Goal: Use online tool/utility: Utilize a website feature to perform a specific function

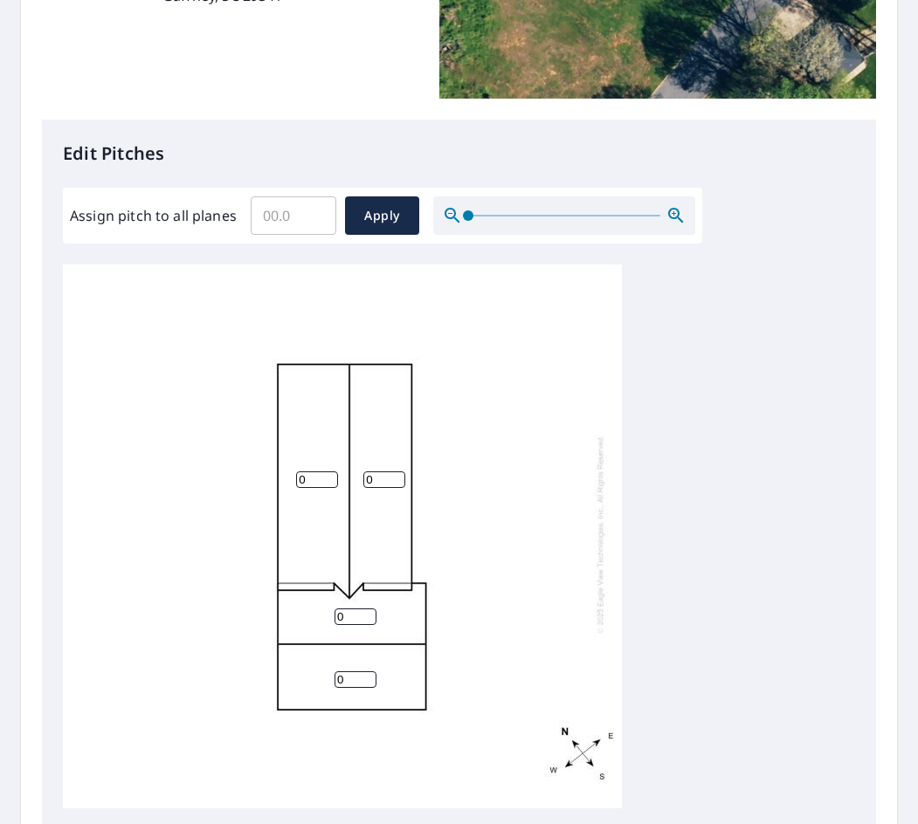
scroll to position [524, 0]
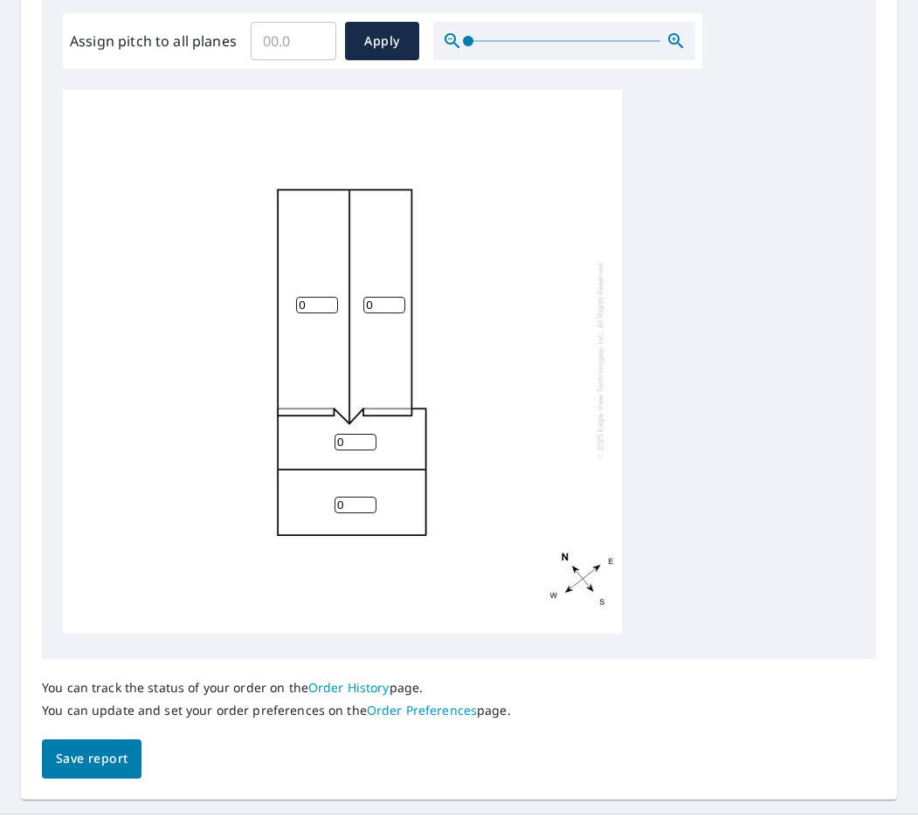
drag, startPoint x: 345, startPoint y: 433, endPoint x: 303, endPoint y: 418, distance: 44.5
click at [307, 420] on div "0 0 0 0" at bounding box center [342, 360] width 559 height 548
type input "6"
drag, startPoint x: 348, startPoint y: 486, endPoint x: 321, endPoint y: 487, distance: 27.1
click at [321, 488] on div "0 0 0 6" at bounding box center [342, 360] width 559 height 548
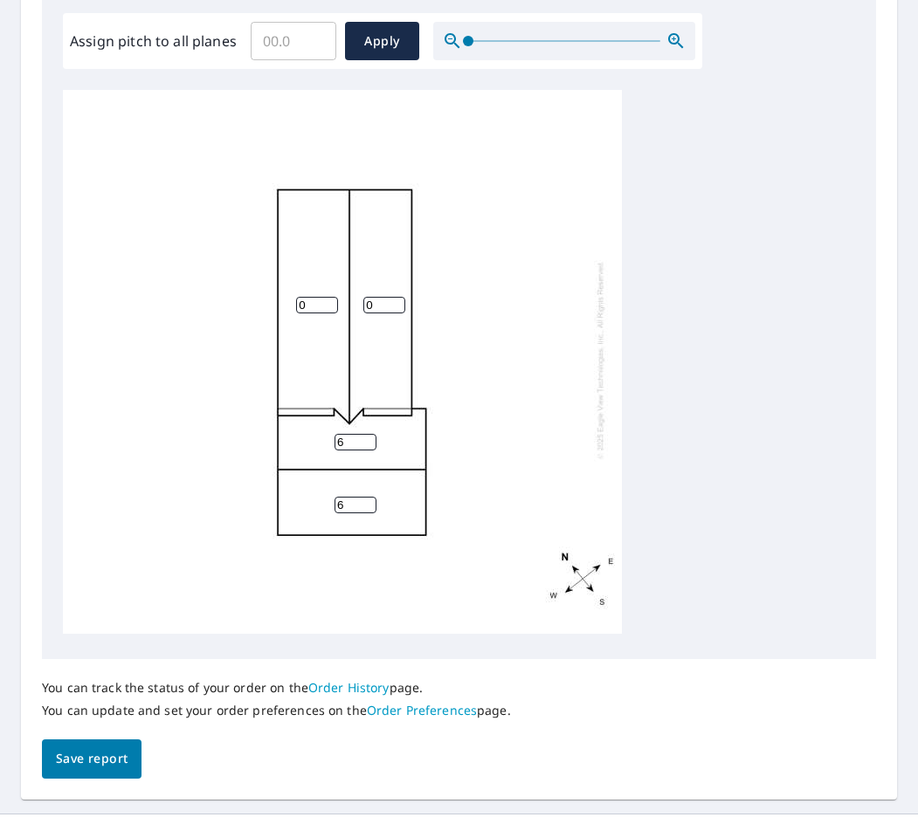
click at [338, 497] on input "6" at bounding box center [355, 505] width 42 height 17
type input "6"
click at [289, 291] on div "0 0 6 6" at bounding box center [342, 360] width 559 height 548
type input "8"
drag, startPoint x: 375, startPoint y: 290, endPoint x: 348, endPoint y: 294, distance: 27.4
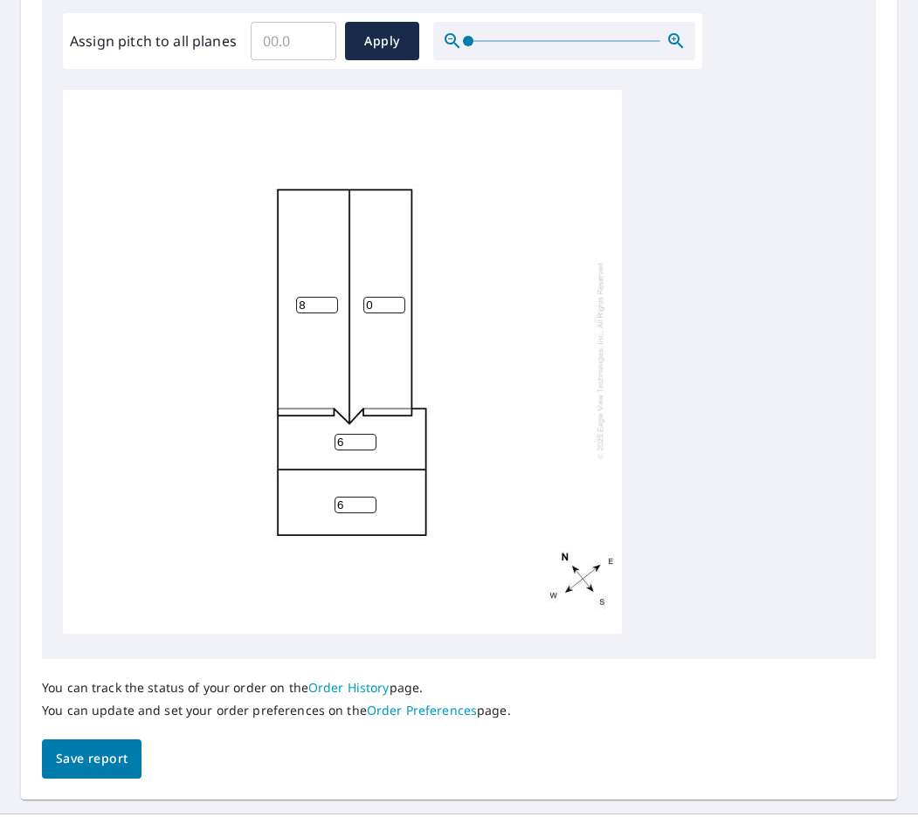
click at [348, 290] on div "8 0 6 6" at bounding box center [342, 360] width 559 height 548
type input "8"
click at [89, 762] on span "Save report" at bounding box center [92, 759] width 72 height 22
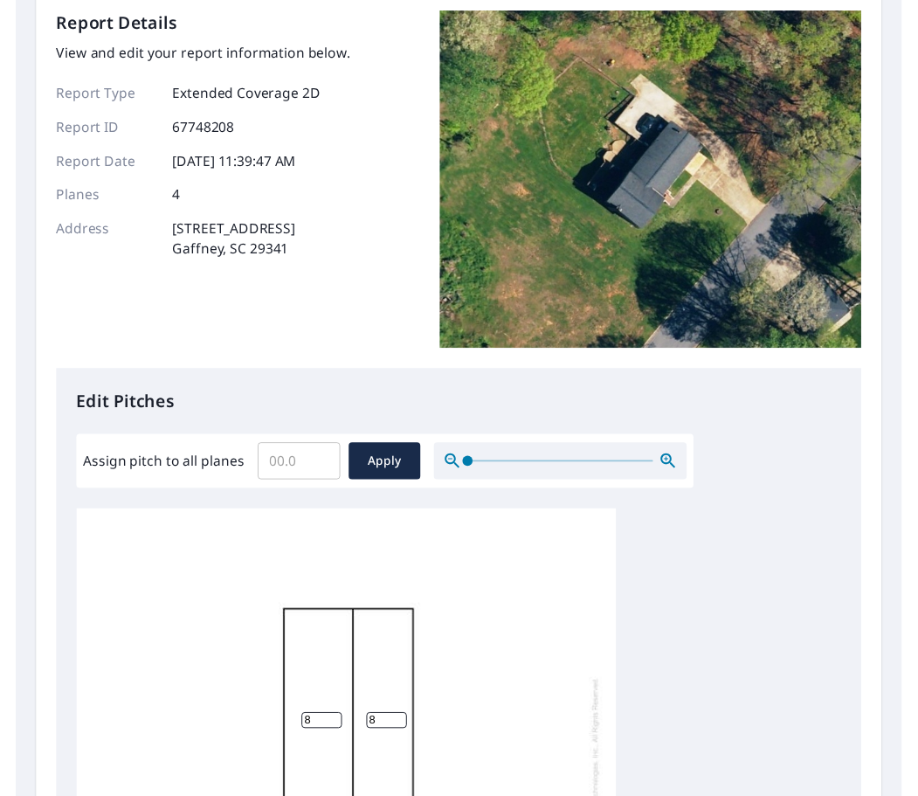
scroll to position [0, 0]
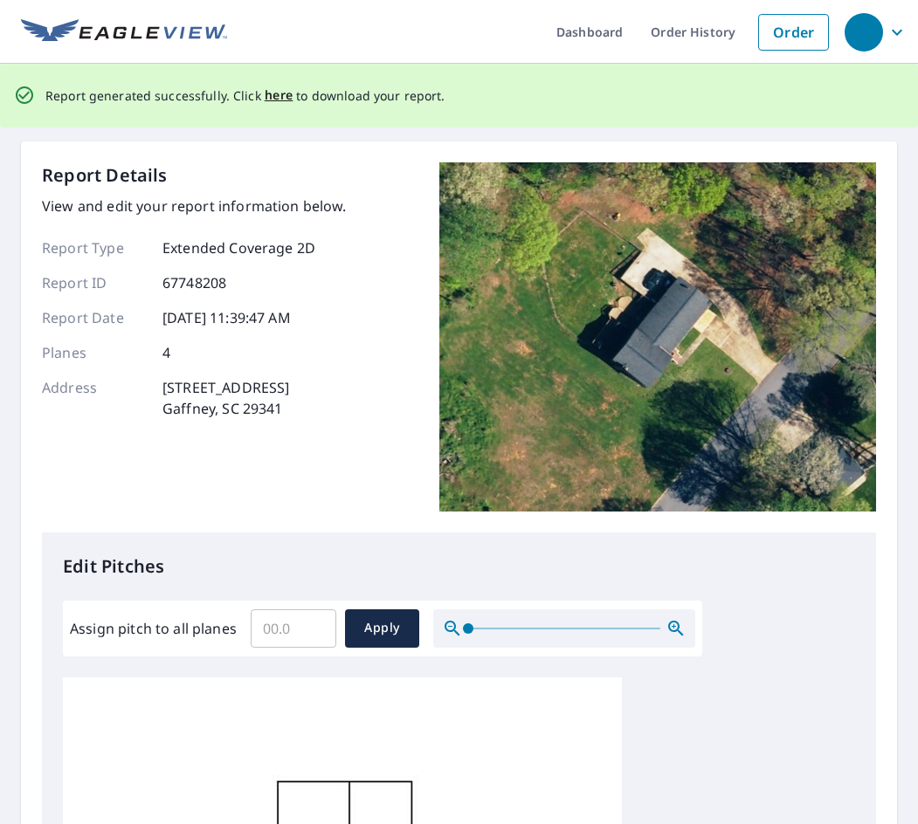
click at [270, 96] on span "here" at bounding box center [279, 96] width 29 height 22
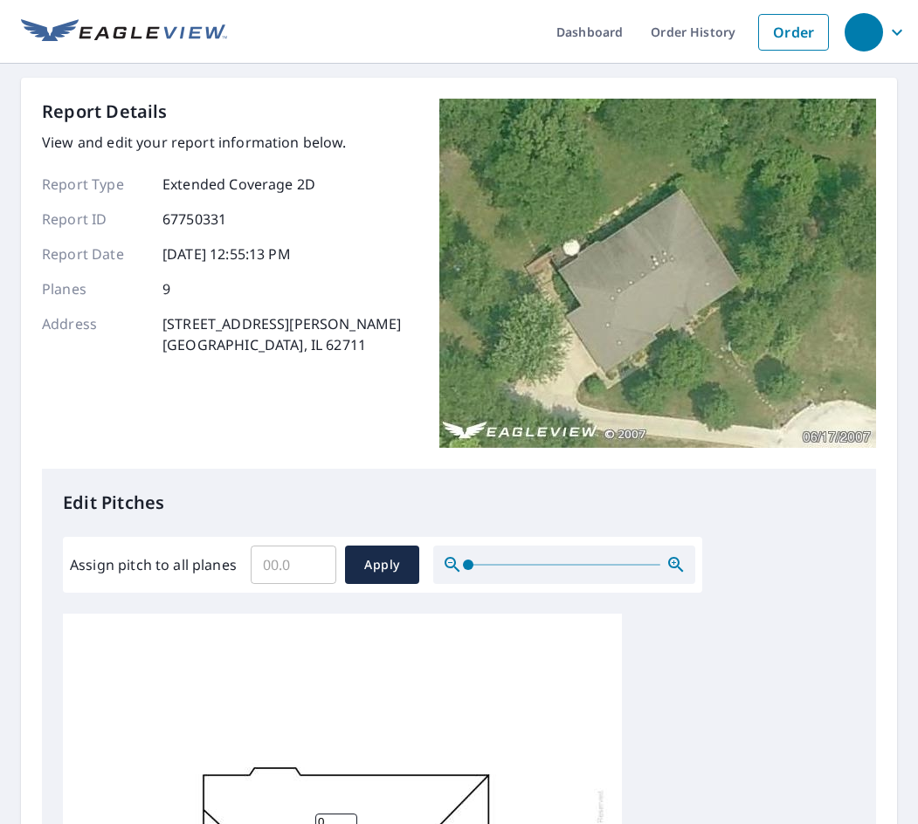
click at [282, 568] on input "Assign pitch to all planes" at bounding box center [294, 565] width 86 height 49
type input "8"
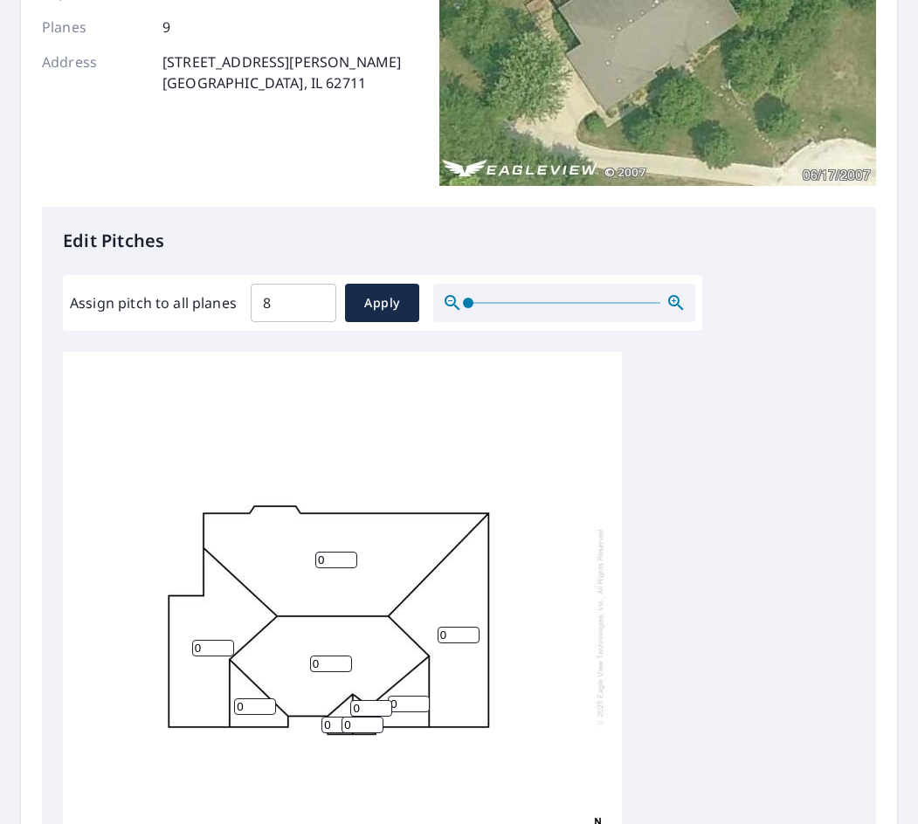
scroll to position [19, 0]
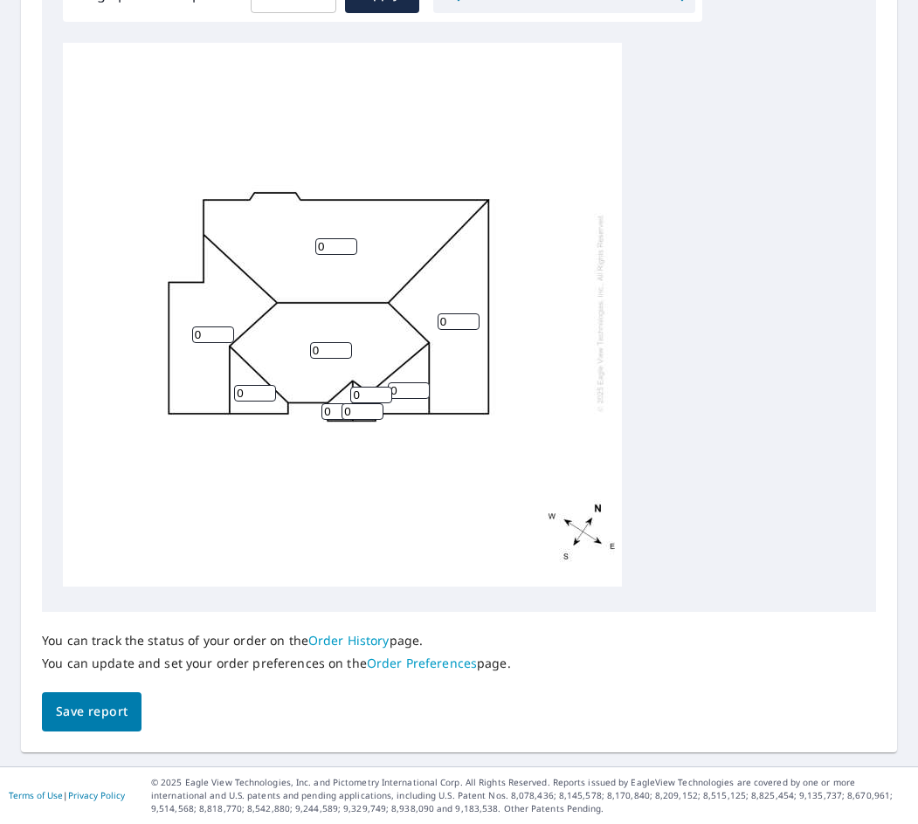
click at [121, 716] on span "Save report" at bounding box center [92, 712] width 72 height 22
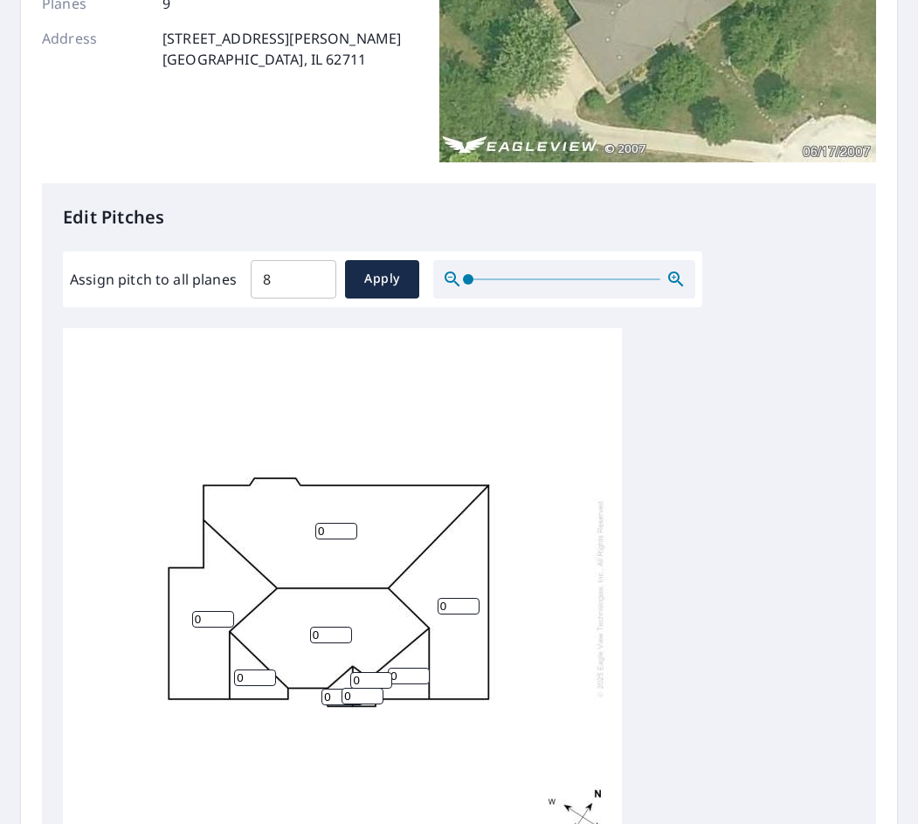
scroll to position [0, 0]
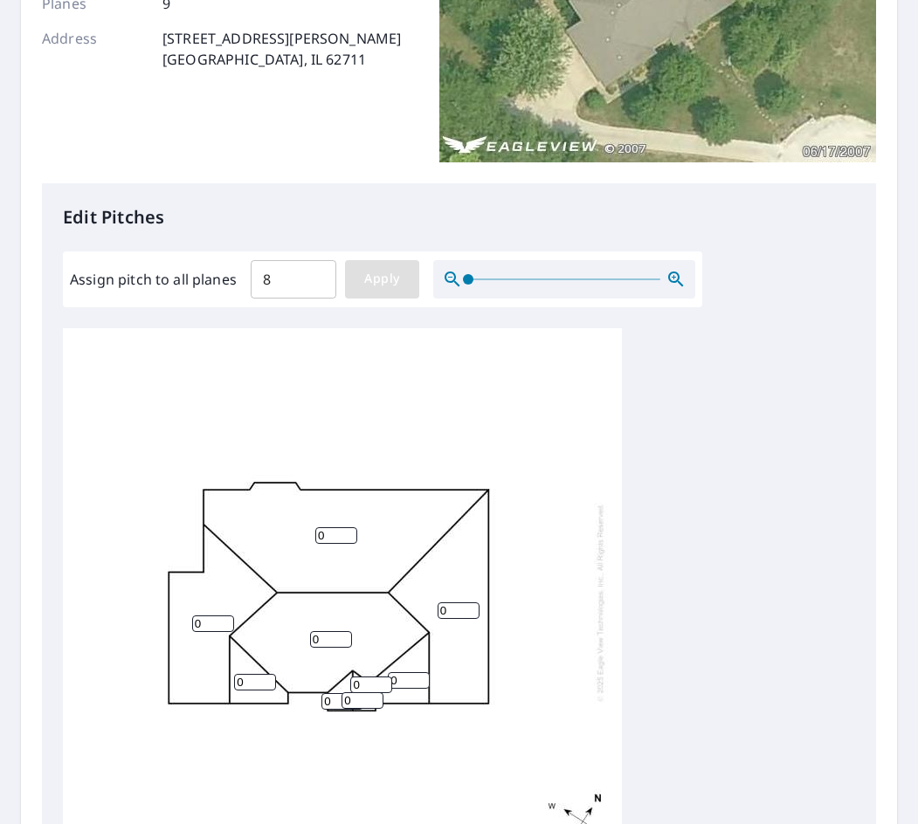
click at [376, 291] on button "Apply" at bounding box center [382, 279] width 74 height 38
type input "8"
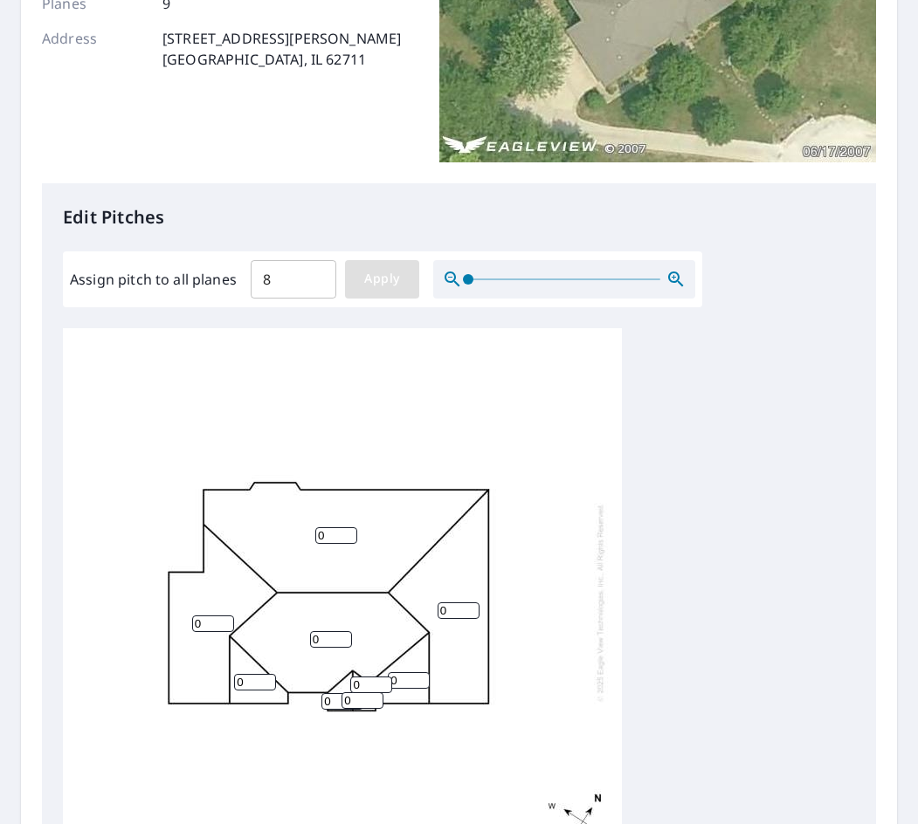
type input "8"
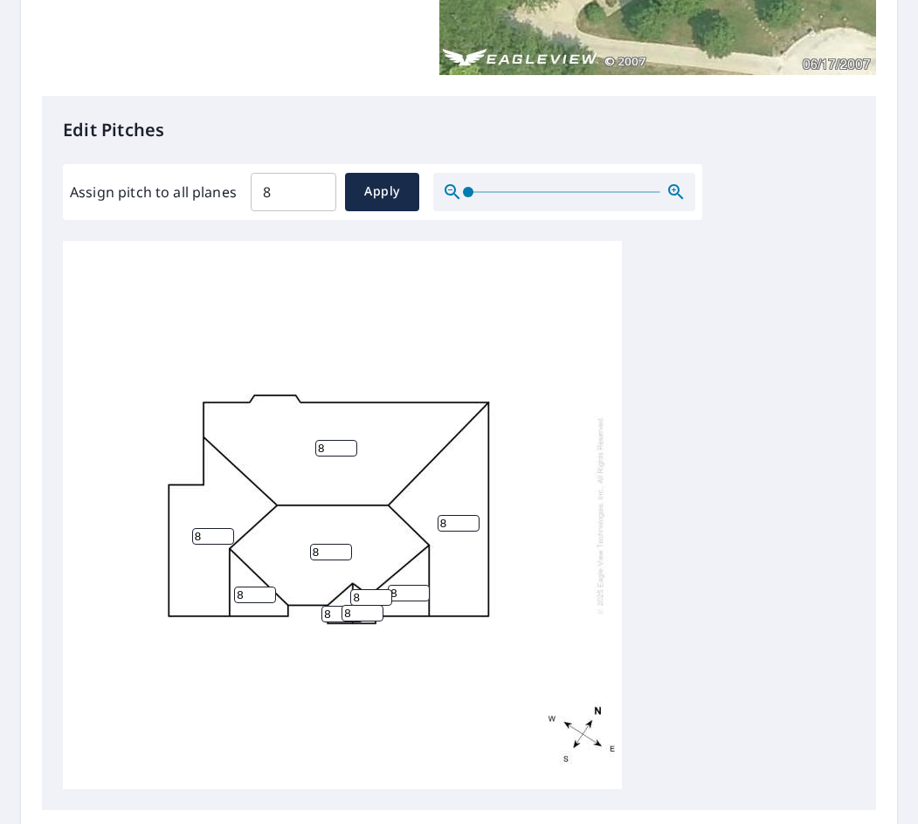
scroll to position [611, 0]
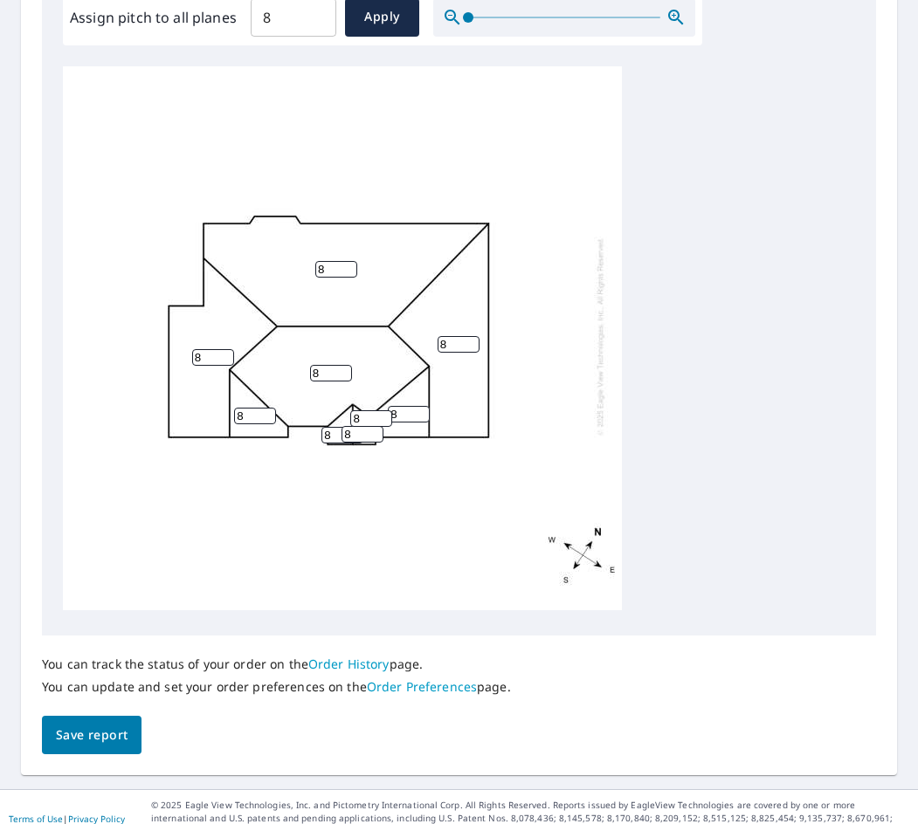
click at [103, 734] on span "Save report" at bounding box center [92, 736] width 72 height 22
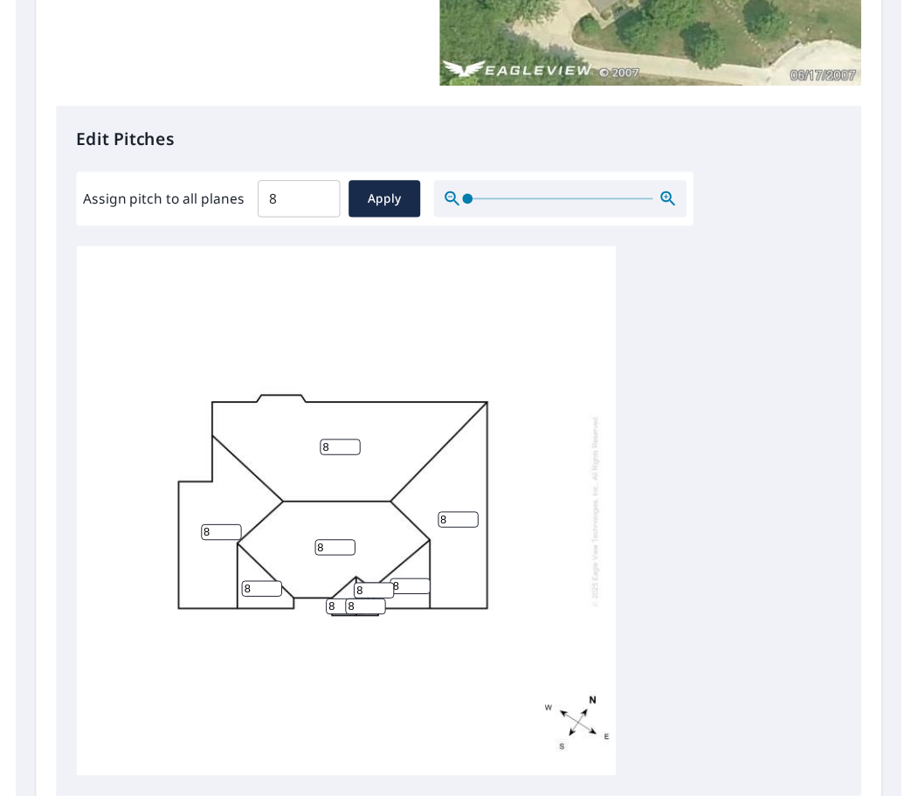
scroll to position [0, 0]
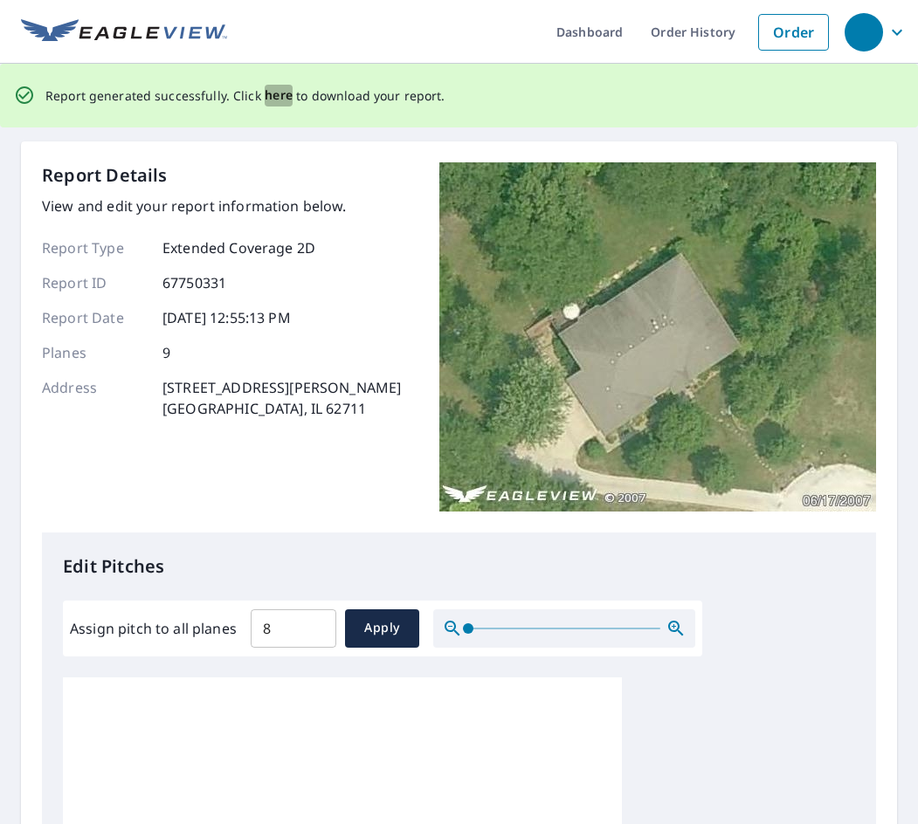
click at [267, 98] on span "here" at bounding box center [279, 96] width 29 height 22
